Goal: Task Accomplishment & Management: Use online tool/utility

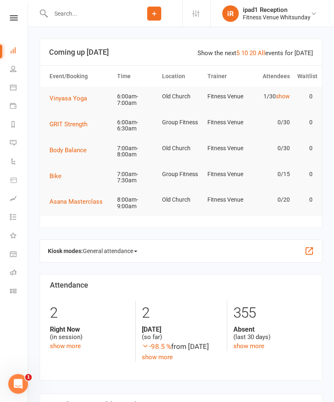
click at [16, 83] on link "Calendar" at bounding box center [19, 88] width 19 height 19
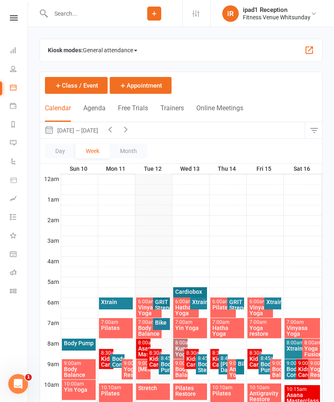
click at [129, 45] on span "General attendance" at bounding box center [110, 50] width 54 height 13
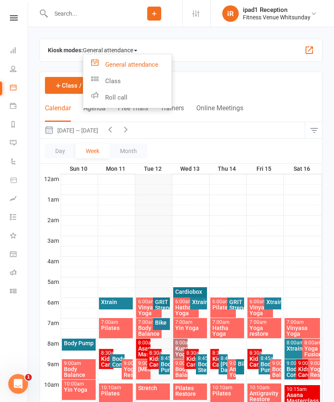
click at [114, 77] on link "Class" at bounding box center [127, 81] width 88 height 16
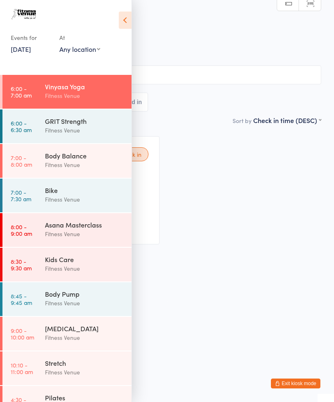
click at [122, 19] on icon at bounding box center [125, 20] width 13 height 17
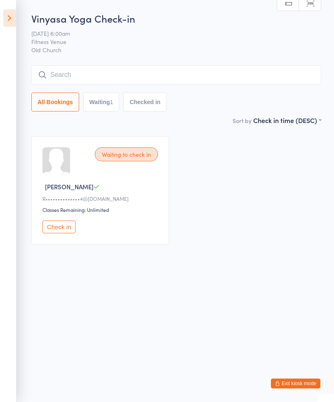
click at [60, 230] on button "Check in" at bounding box center [58, 227] width 33 height 13
click at [63, 72] on input "search" at bounding box center [175, 74] width 289 height 19
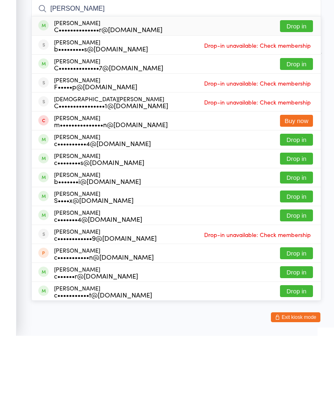
type input "[PERSON_NAME]"
click at [294, 124] on button "Drop in" at bounding box center [296, 130] width 33 height 12
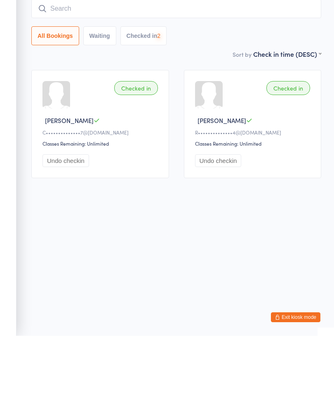
click at [70, 65] on input "search" at bounding box center [175, 74] width 289 height 19
click at [64, 65] on input "search" at bounding box center [175, 74] width 289 height 19
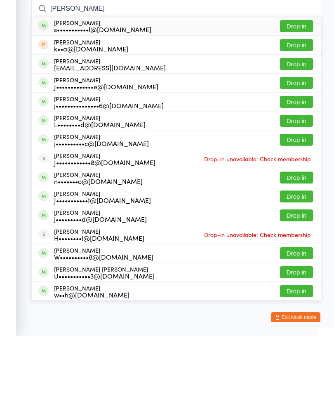
type input "[PERSON_NAME]"
click at [290, 86] on button "Drop in" at bounding box center [296, 92] width 33 height 12
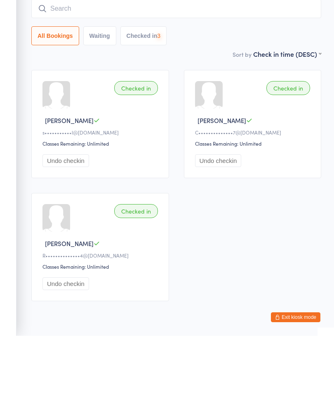
click at [69, 65] on input "search" at bounding box center [175, 74] width 289 height 19
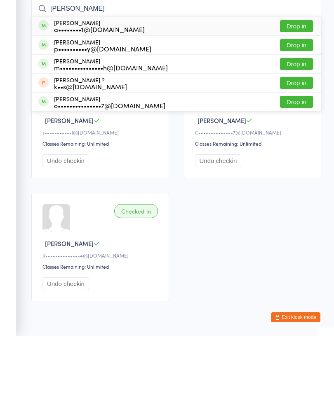
type input "[PERSON_NAME]"
click at [288, 105] on button "Drop in" at bounding box center [296, 111] width 33 height 12
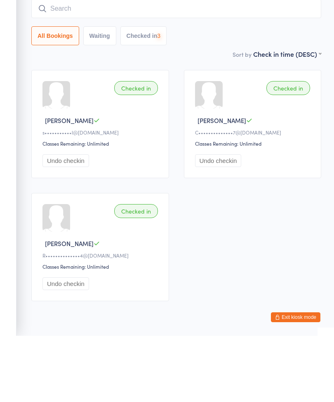
scroll to position [35, 0]
